Goal: Transaction & Acquisition: Download file/media

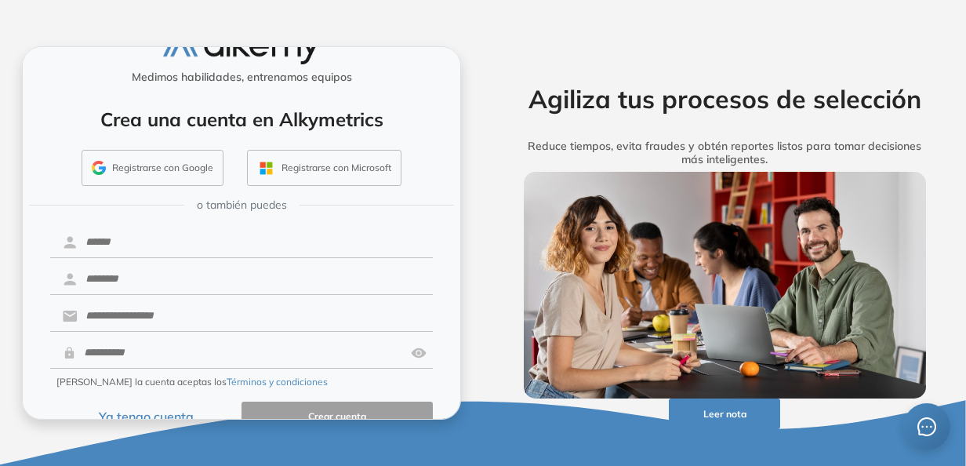
scroll to position [64, 0]
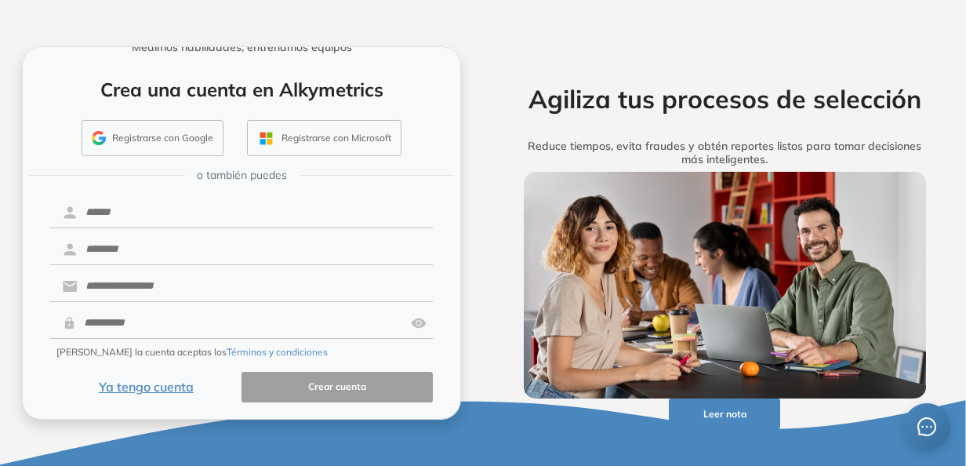
click at [166, 383] on button "Ya tengo cuenta" at bounding box center [145, 387] width 191 height 31
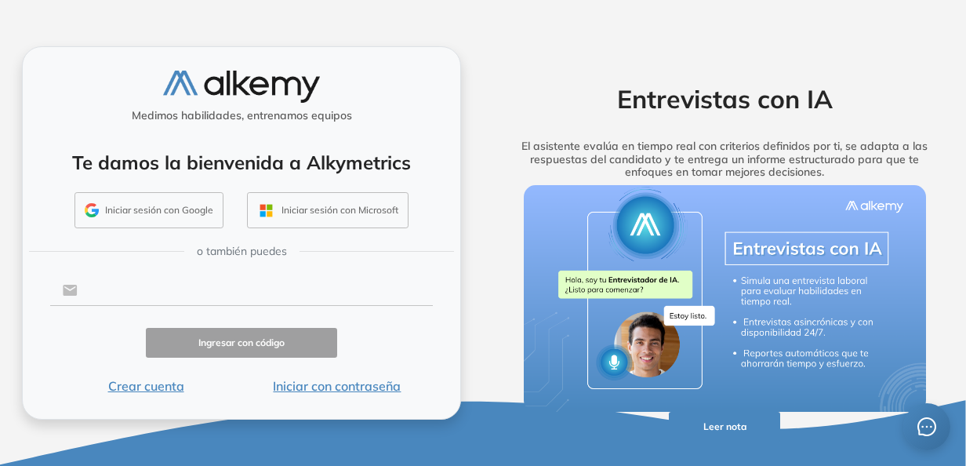
click at [193, 280] on input "text" at bounding box center [255, 290] width 355 height 30
type input "**********"
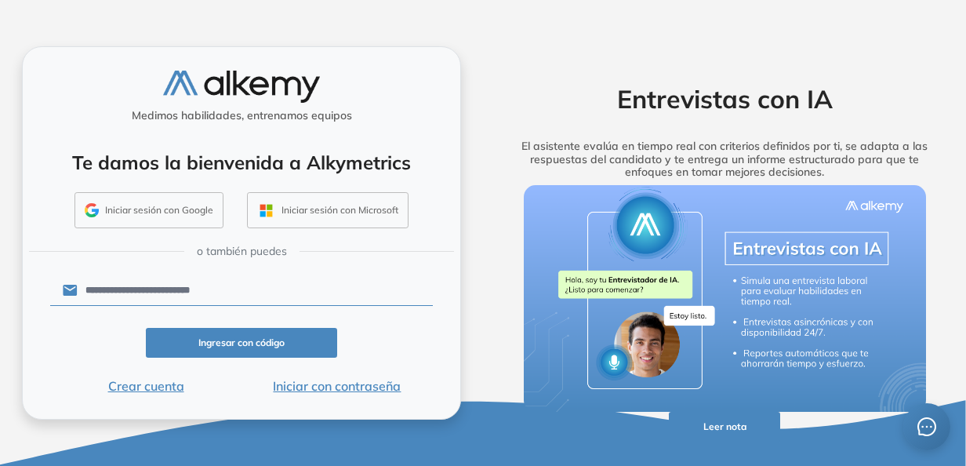
click at [234, 345] on button "Ingresar con código" at bounding box center [241, 343] width 191 height 31
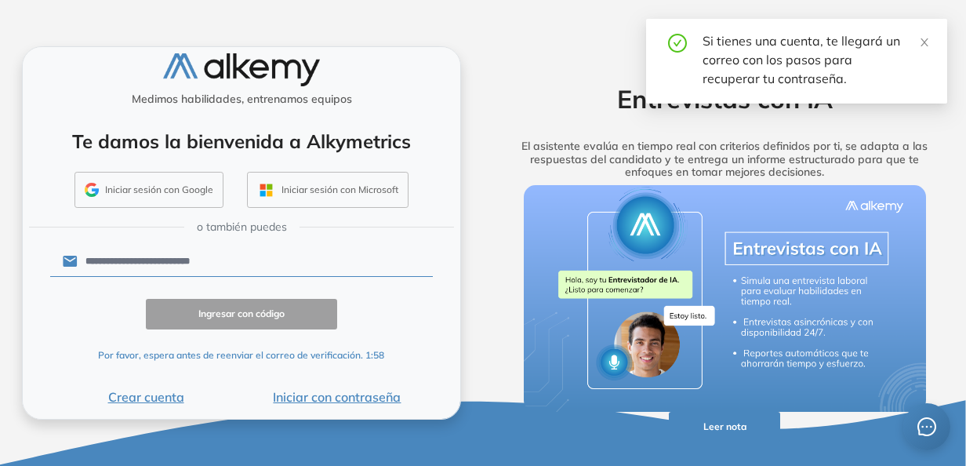
scroll to position [17, 0]
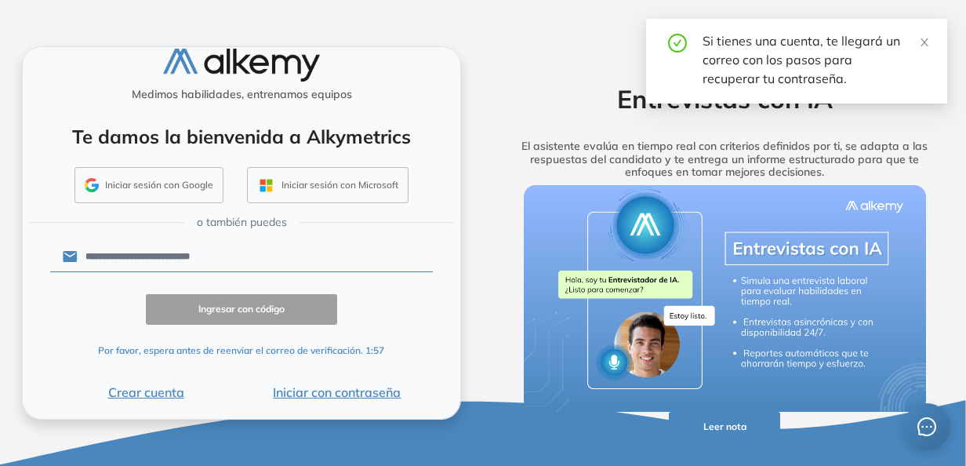
click at [307, 390] on button "Iniciar con contraseña" at bounding box center [336, 392] width 191 height 19
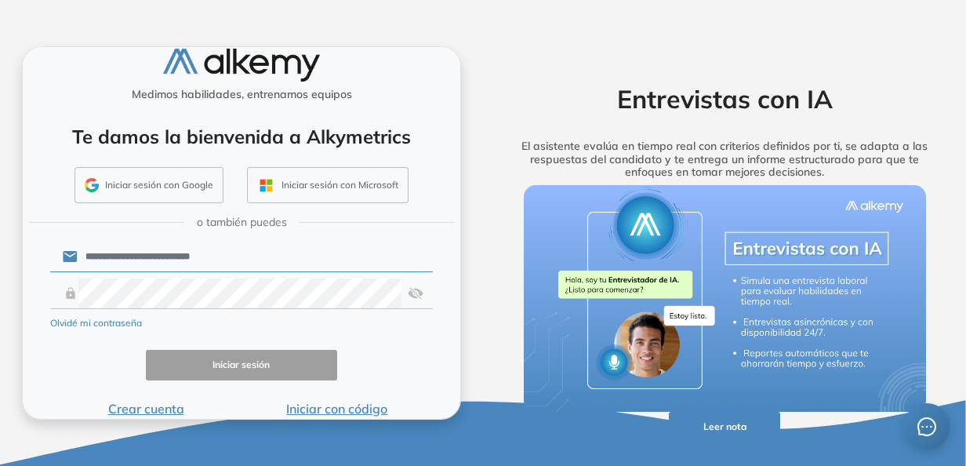
click at [408, 295] on img at bounding box center [416, 293] width 16 height 30
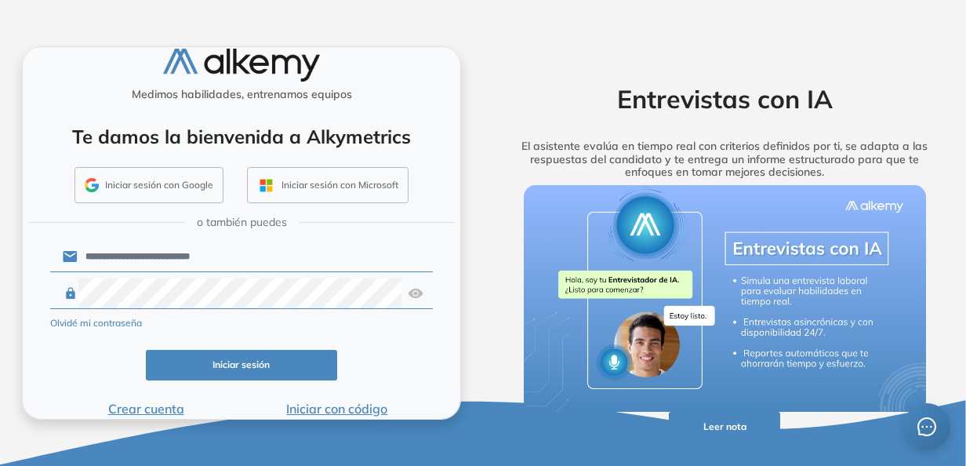
click button "Iniciar sesión" at bounding box center [241, 365] width 191 height 31
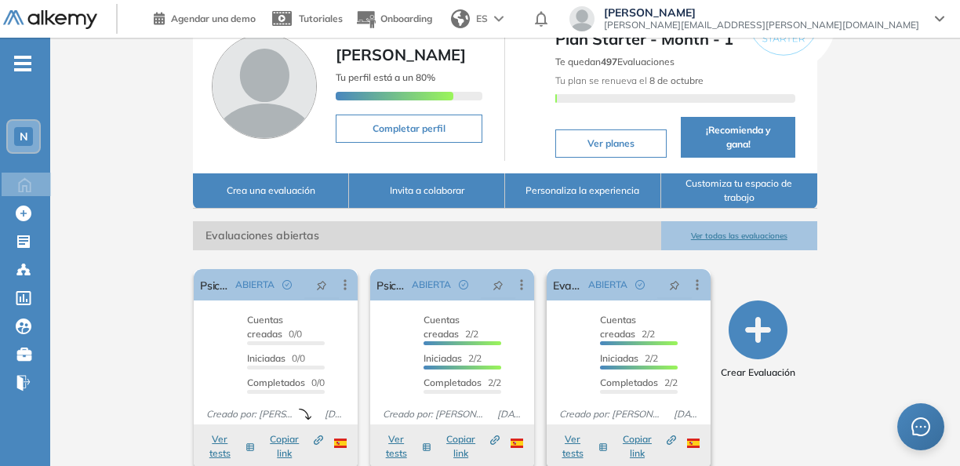
scroll to position [157, 0]
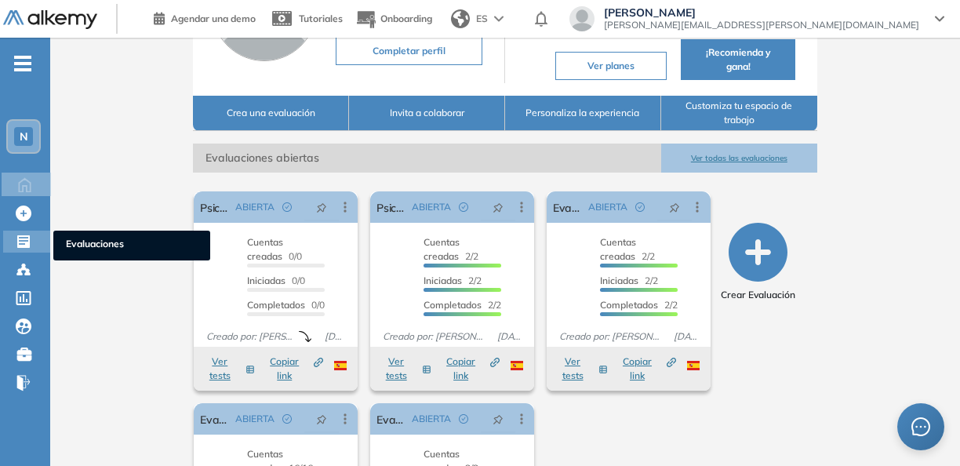
click at [26, 241] on icon at bounding box center [23, 241] width 13 height 13
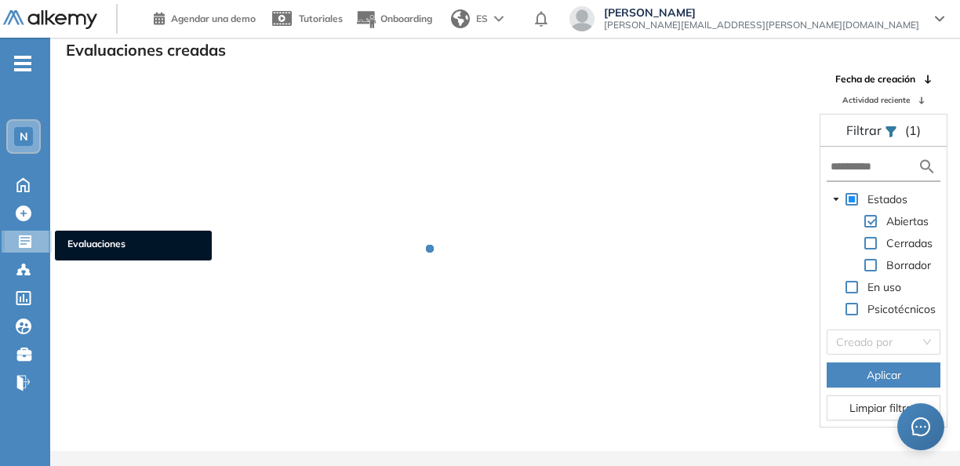
scroll to position [38, 0]
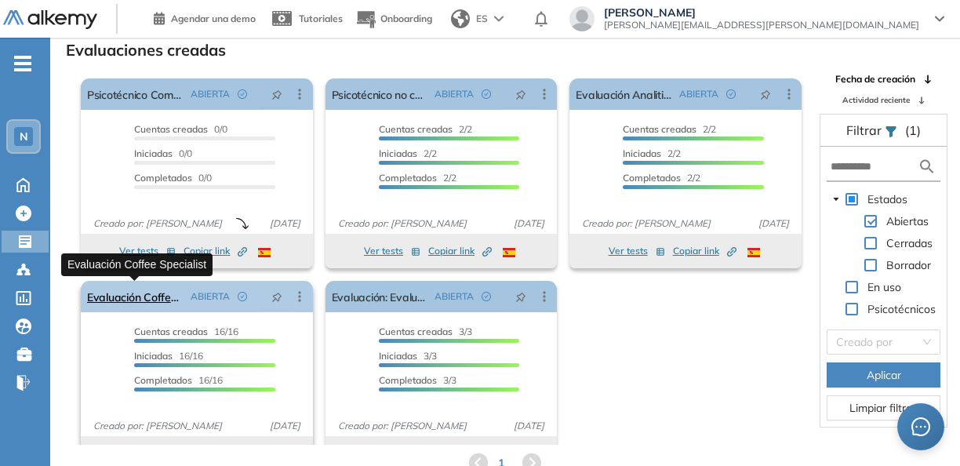
click at [144, 290] on link "Evaluación Coffee Specialist" at bounding box center [135, 296] width 97 height 31
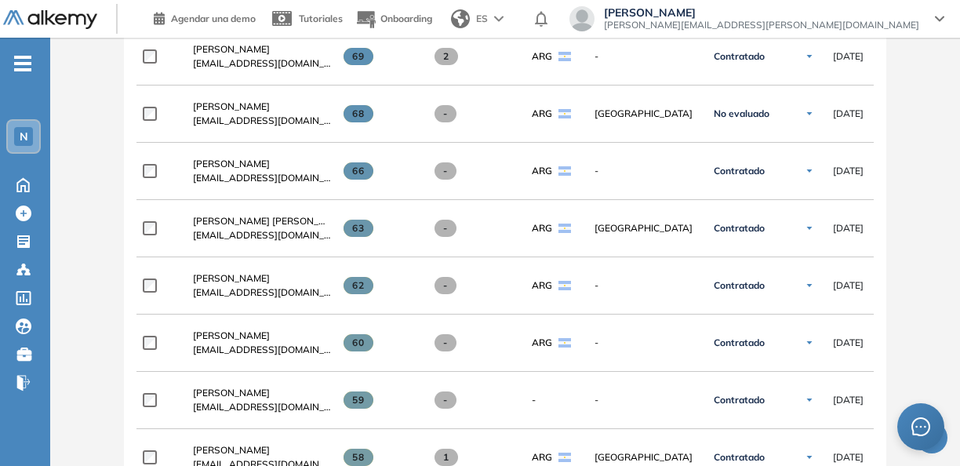
scroll to position [706, 0]
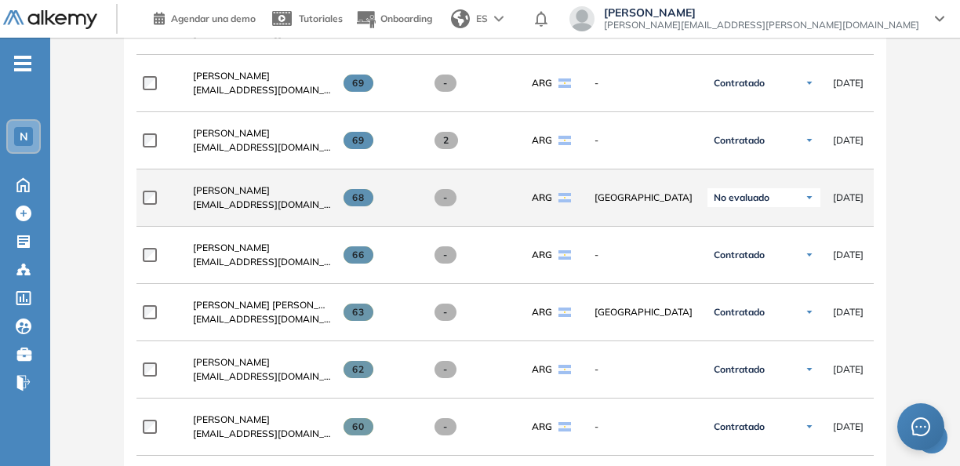
click at [806, 198] on img at bounding box center [808, 197] width 9 height 9
click at [768, 263] on div "Evaluado" at bounding box center [763, 256] width 111 height 28
click at [755, 258] on li "Evaluado" at bounding box center [744, 257] width 37 height 16
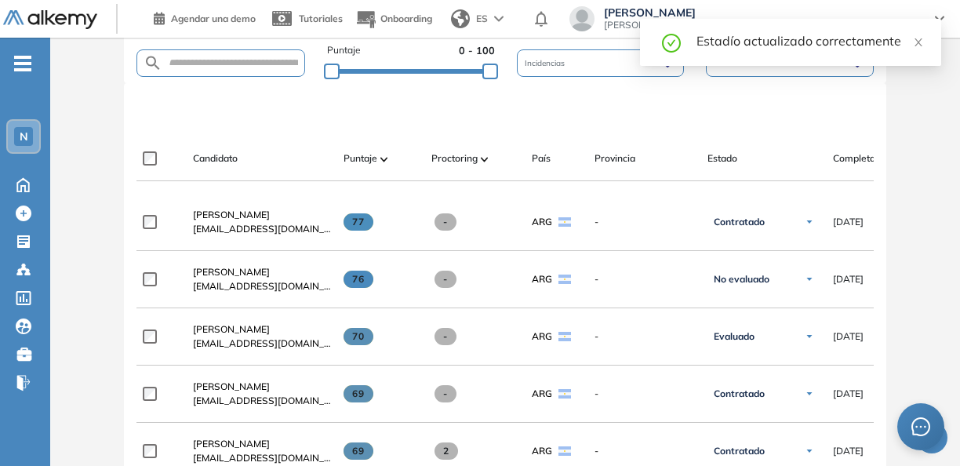
scroll to position [392, 0]
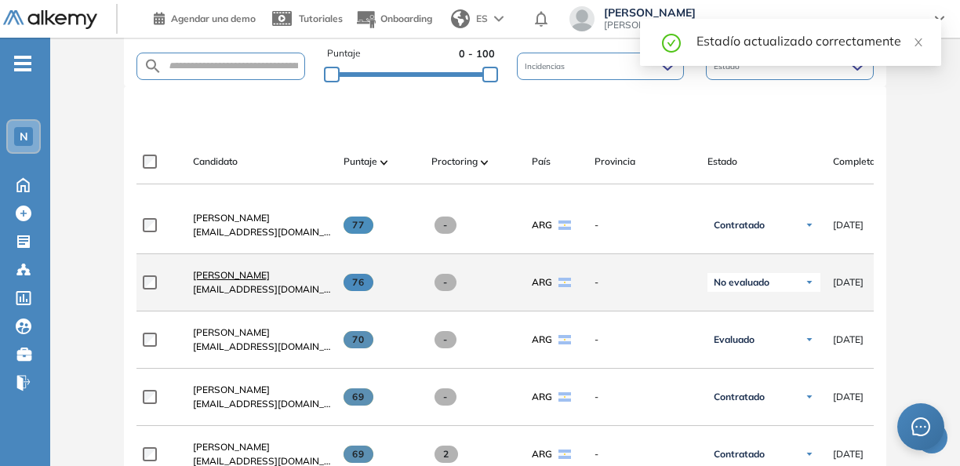
click at [244, 278] on span "[PERSON_NAME]" at bounding box center [231, 275] width 77 height 12
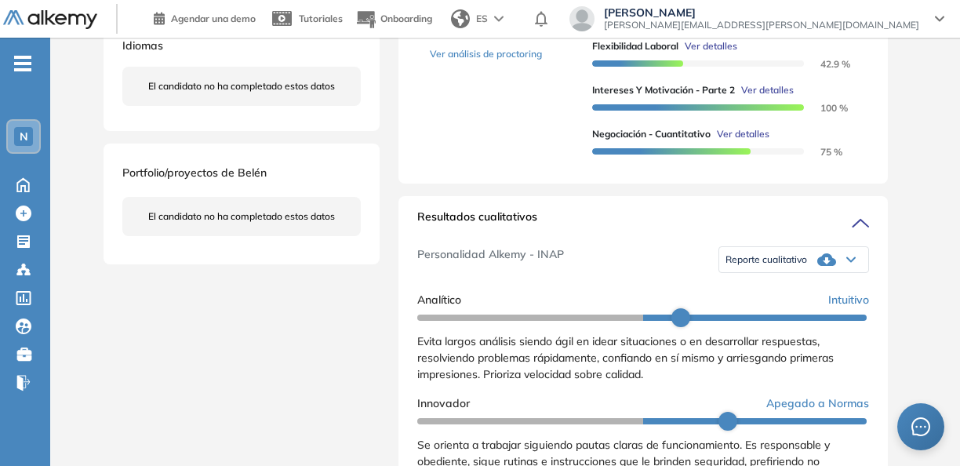
scroll to position [470, 0]
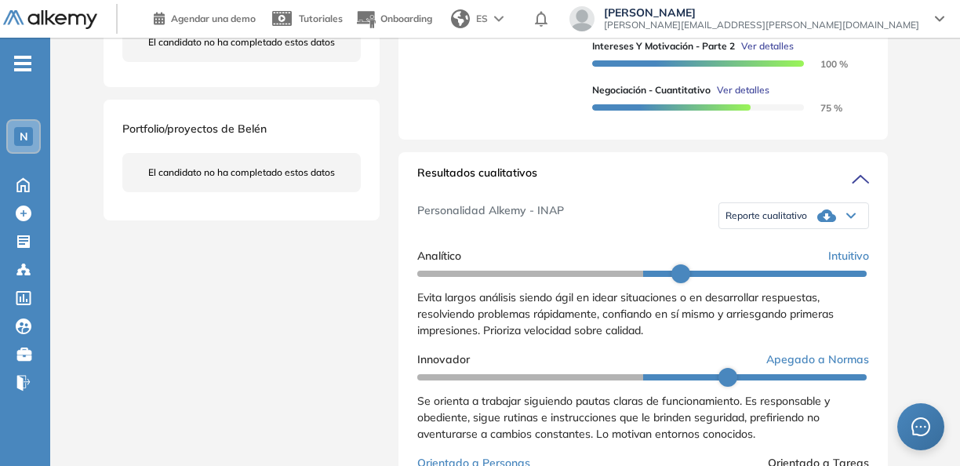
click at [848, 218] on icon at bounding box center [851, 216] width 8 height 4
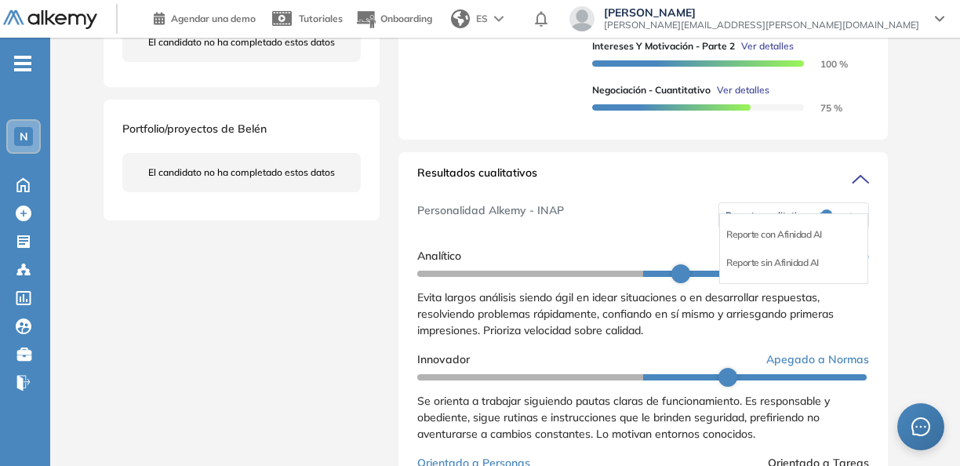
click at [816, 248] on div "Reporte con Afinidad AI" at bounding box center [793, 234] width 147 height 28
click at [777, 242] on li "Reporte con Afinidad AI" at bounding box center [774, 235] width 96 height 16
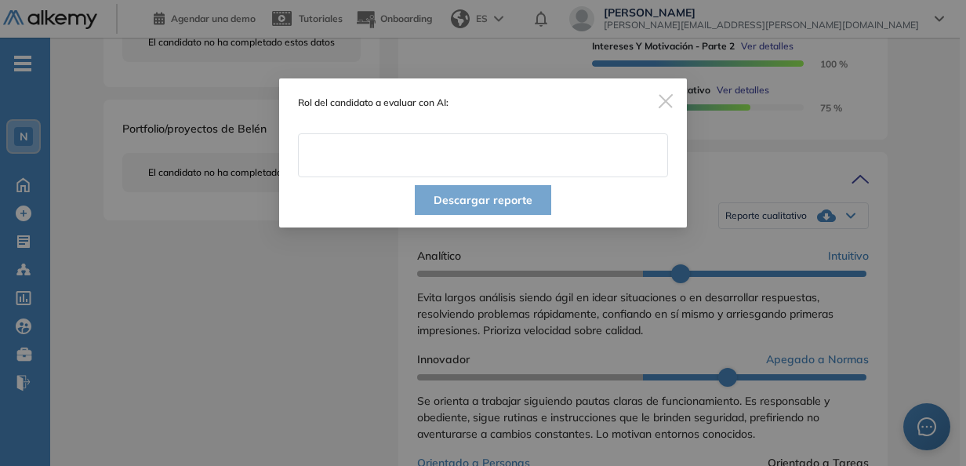
click at [478, 155] on input "text" at bounding box center [483, 155] width 370 height 44
type input "**********"
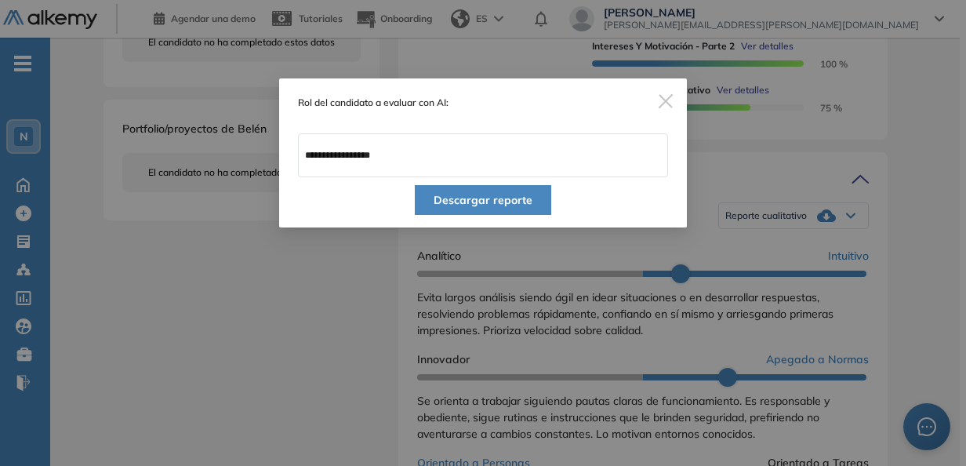
click at [467, 196] on button "Descargar reporte" at bounding box center [483, 200] width 136 height 30
